Goal: Use online tool/utility: Utilize a website feature to perform a specific function

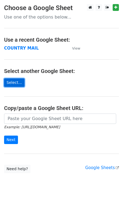
click at [9, 80] on link "Select..." at bounding box center [14, 82] width 20 height 8
click at [26, 69] on h4 "Select another Google Sheet:" at bounding box center [61, 71] width 115 height 7
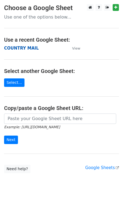
click at [32, 48] on strong "COUNTRY MAIL" at bounding box center [21, 48] width 35 height 5
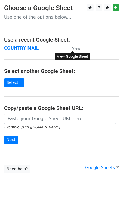
click at [75, 49] on small "View" at bounding box center [76, 48] width 8 height 4
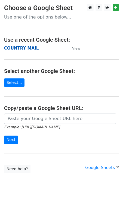
click at [24, 48] on strong "COUNTRY MAIL" at bounding box center [21, 48] width 35 height 5
click at [19, 48] on strong "COUNTRY MAIL" at bounding box center [21, 48] width 35 height 5
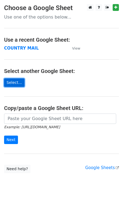
click at [15, 84] on link "Select..." at bounding box center [14, 82] width 20 height 8
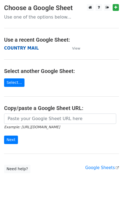
click at [30, 47] on strong "COUNTRY MAIL" at bounding box center [21, 48] width 35 height 5
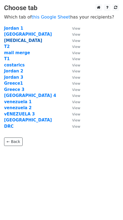
click at [7, 40] on strong "[MEDICAL_DATA]" at bounding box center [23, 40] width 38 height 5
